Goal: Find contact information: Find contact information

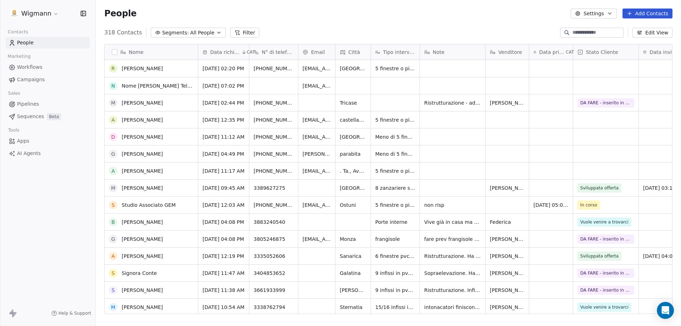
scroll to position [71, 0]
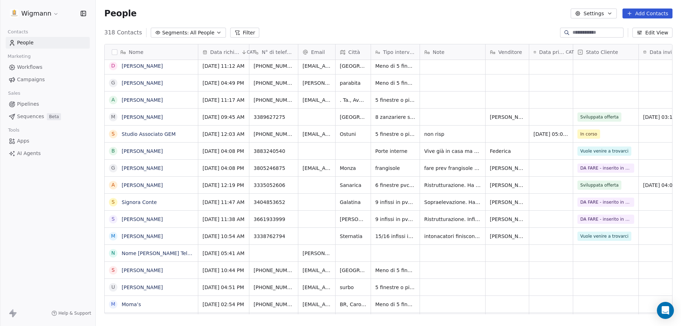
click at [387, 236] on span "15/16 infissi in pvc + avvolgibili" at bounding box center [395, 236] width 40 height 7
click at [139, 237] on link "[PERSON_NAME]" at bounding box center [142, 236] width 41 height 6
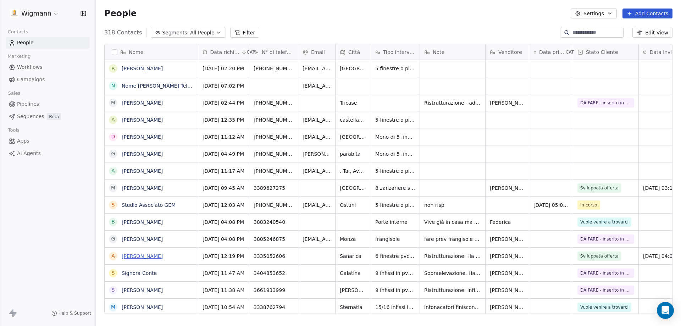
scroll to position [71, 0]
